Goal: Communication & Community: Answer question/provide support

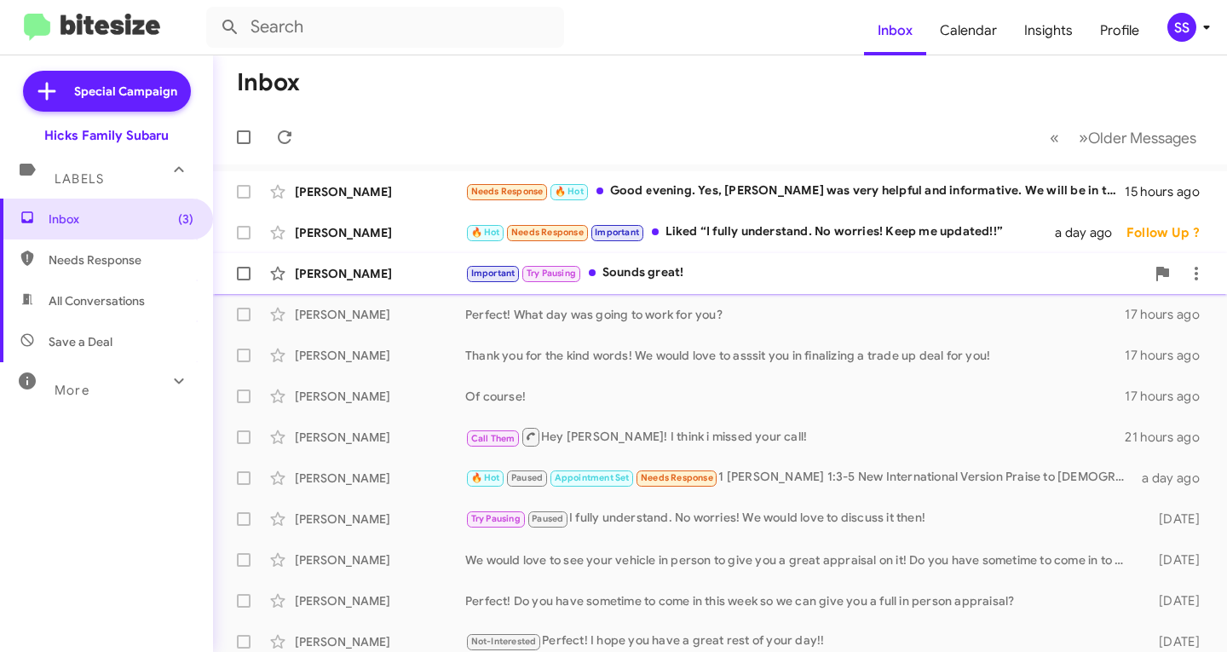
click at [716, 288] on div "[PERSON_NAME] Important Try Pausing Sounds great! [DATE] Follow Up ?" at bounding box center [720, 273] width 986 height 34
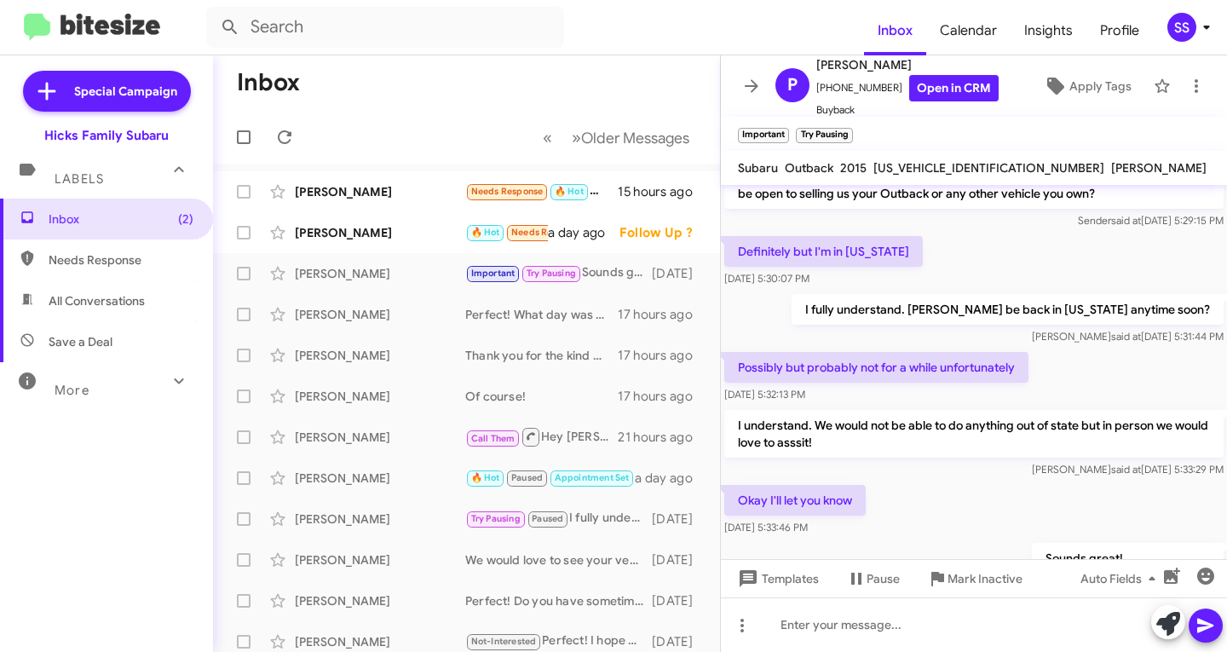
scroll to position [147, 0]
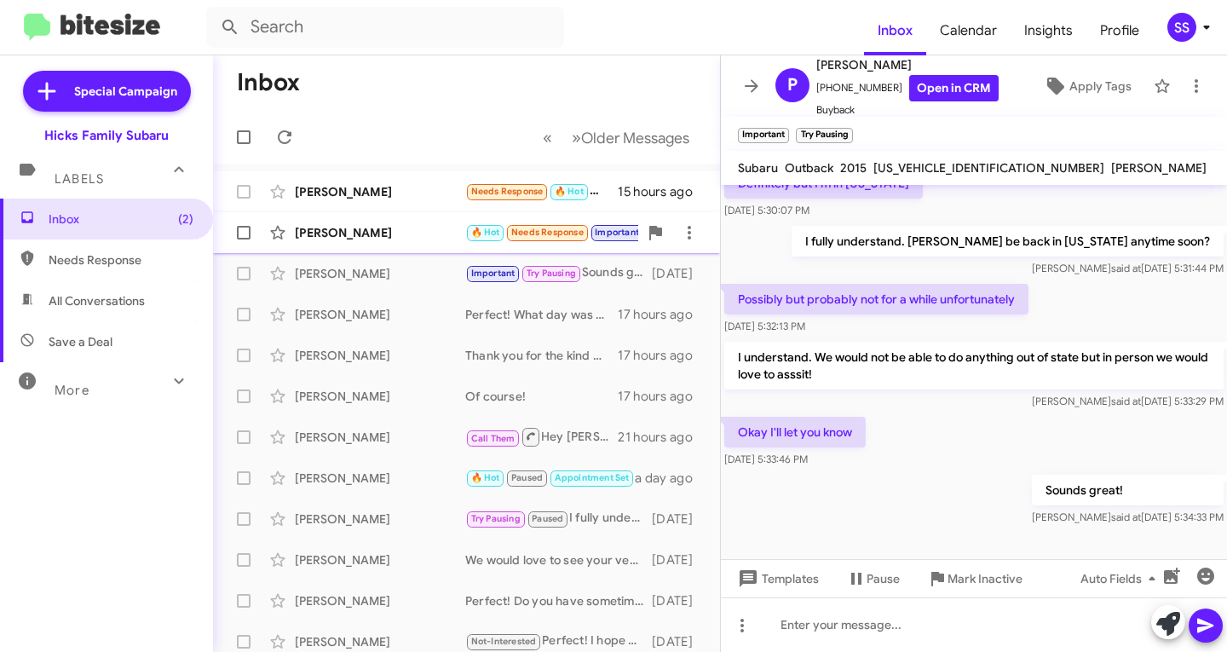
click at [372, 238] on div "[PERSON_NAME]" at bounding box center [380, 232] width 170 height 17
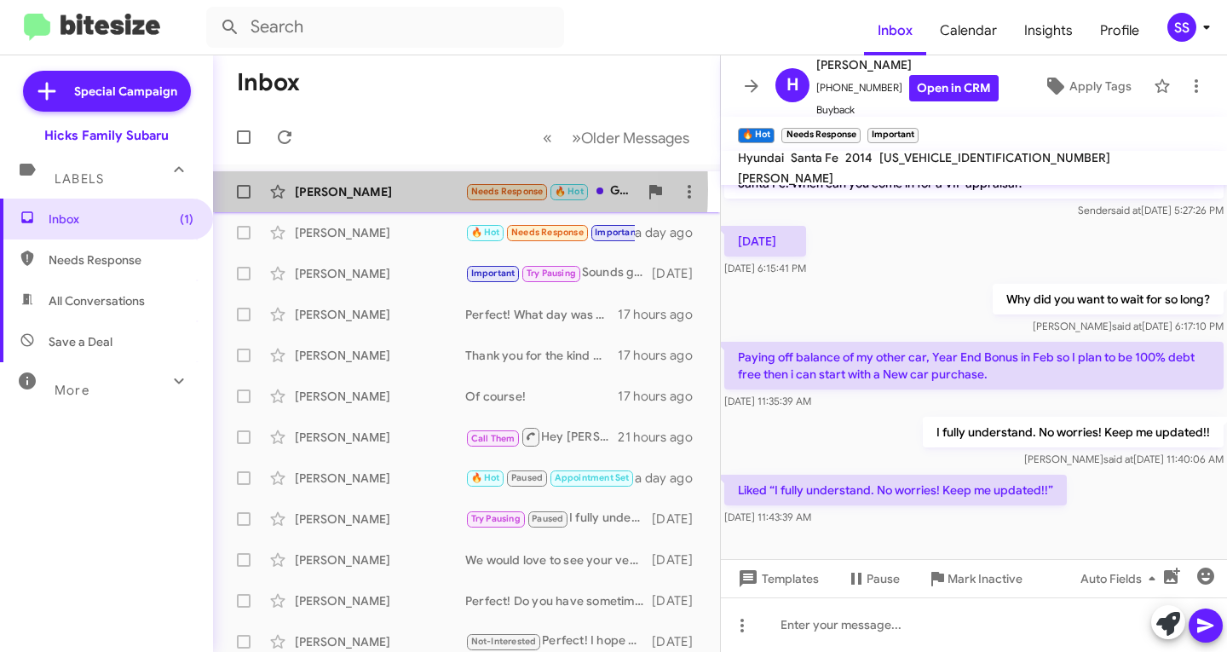
click at [358, 189] on div "[PERSON_NAME]" at bounding box center [380, 191] width 170 height 17
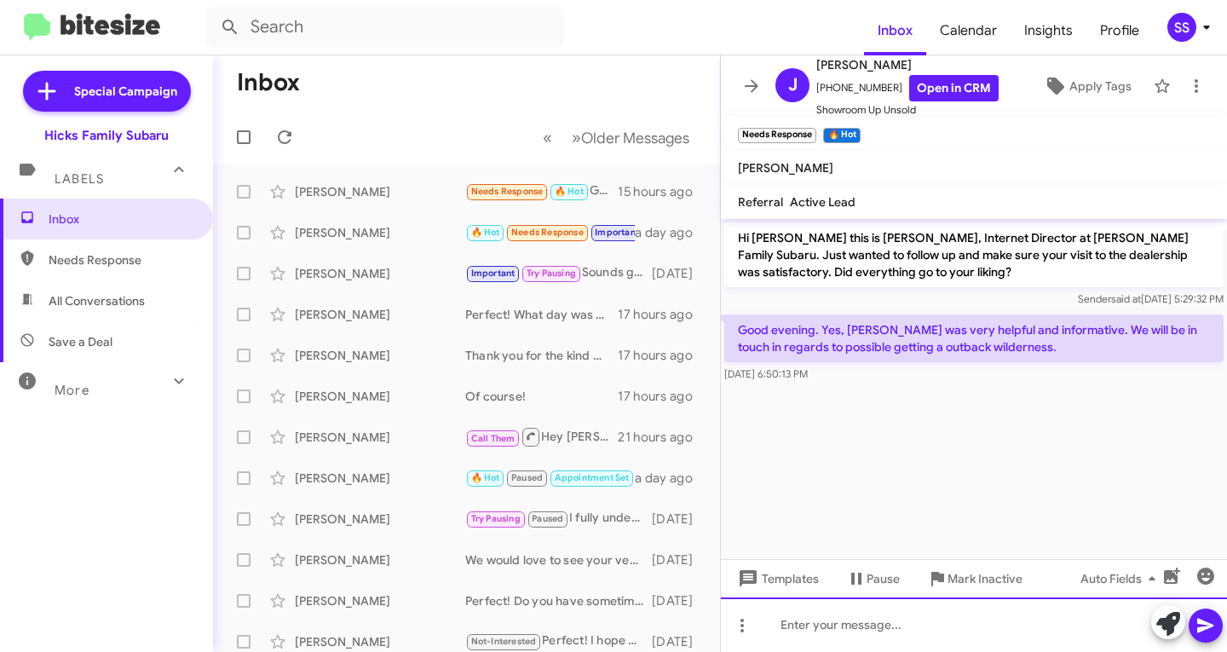
click at [911, 627] on div at bounding box center [974, 624] width 506 height 55
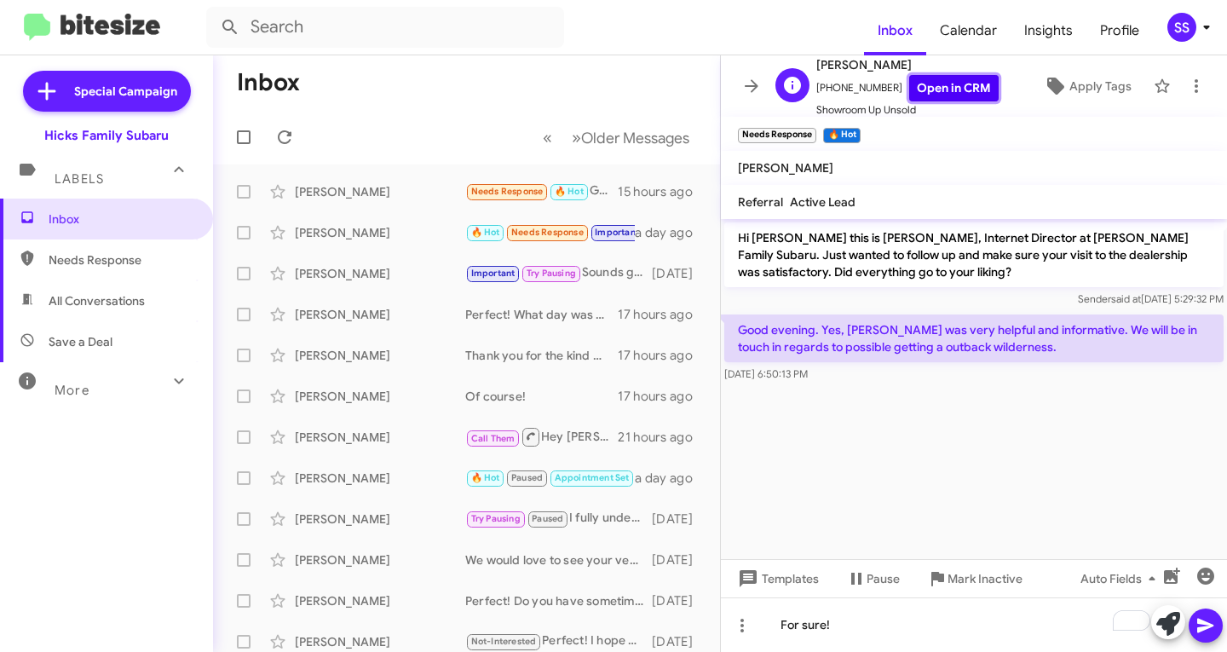
click at [923, 85] on link "Open in CRM" at bounding box center [953, 88] width 89 height 26
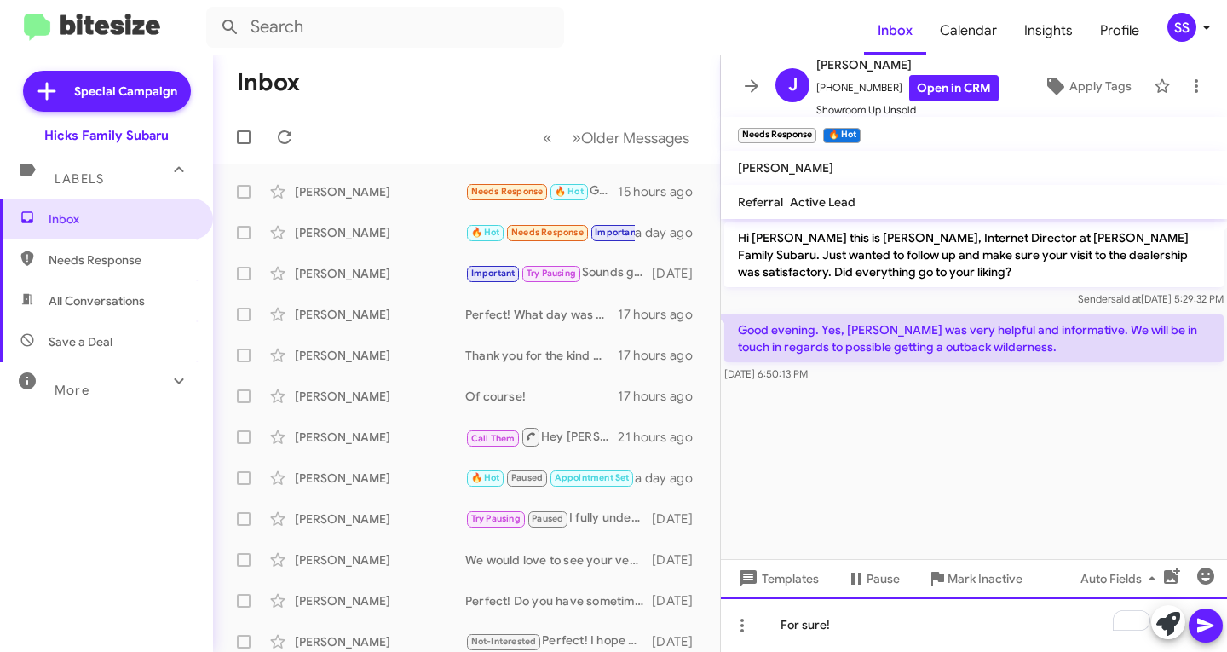
click at [896, 651] on div "For sure!" at bounding box center [974, 624] width 506 height 55
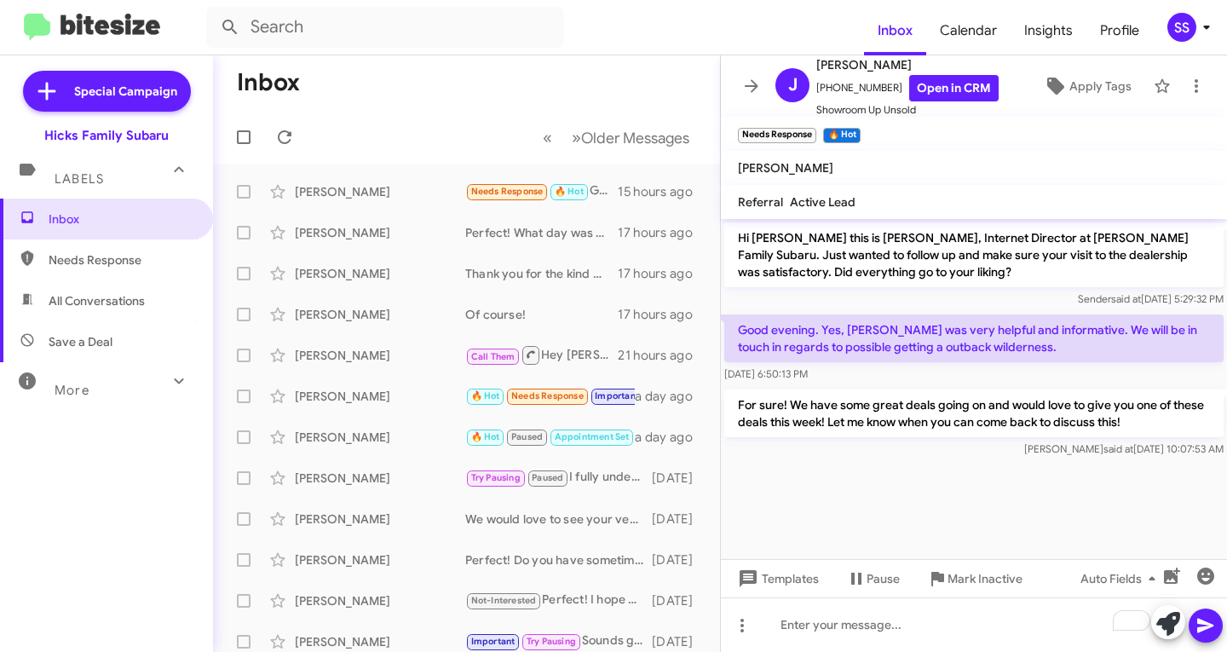
click at [125, 348] on span "Save a Deal" at bounding box center [106, 341] width 213 height 41
type input "in:not-interested"
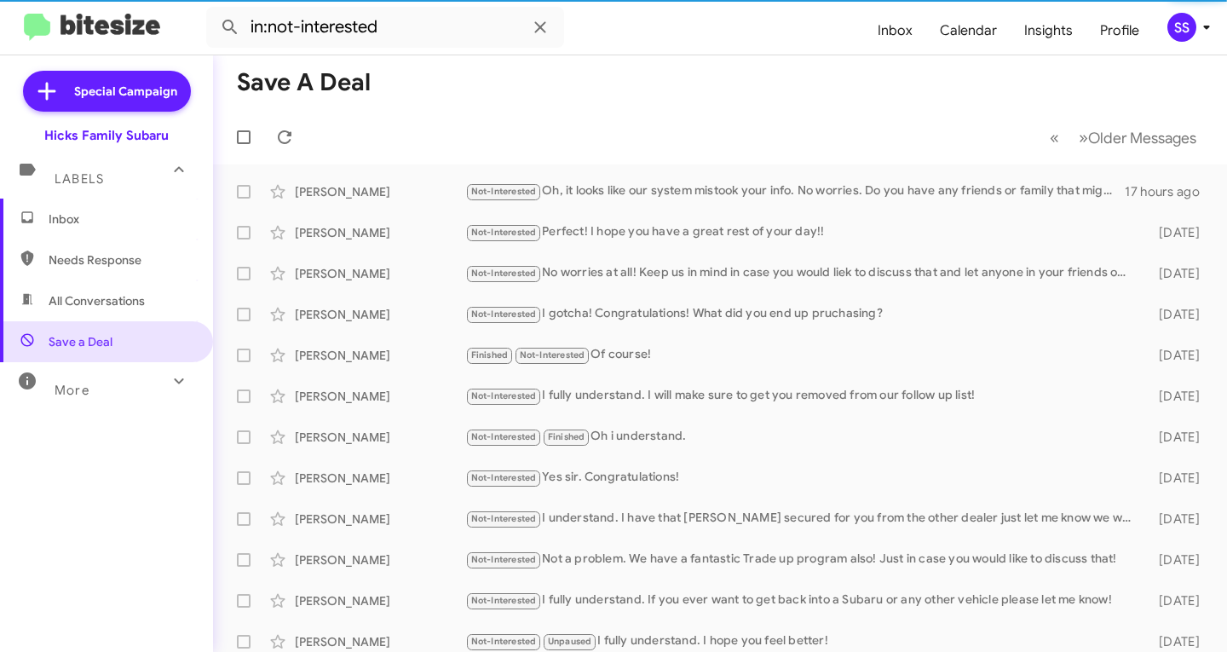
click at [130, 216] on span "Inbox" at bounding box center [121, 218] width 145 height 17
